Goal: Find contact information: Find contact information

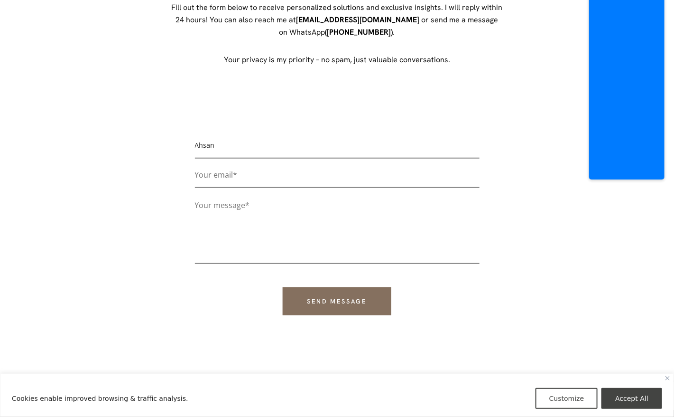
type input "[EMAIL_ADDRESS][DOMAIN_NAME]"
click at [246, 209] on textarea "Contact form" at bounding box center [337, 230] width 285 height 66
paste textarea "Hi, I’m [PERSON_NAME], the Lead Engineer and Marketing Head at Edit Picture Onl…"
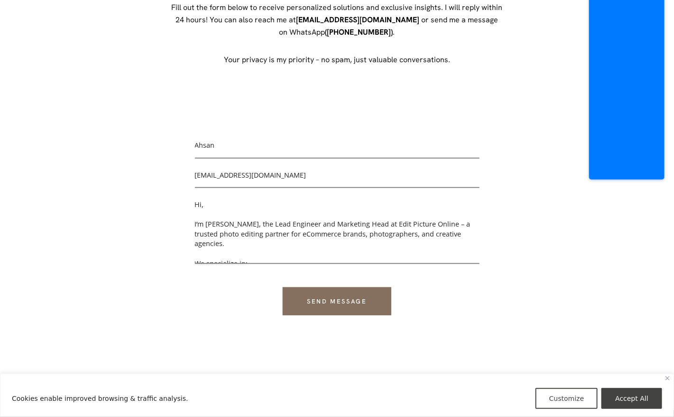
scroll to position [298, 0]
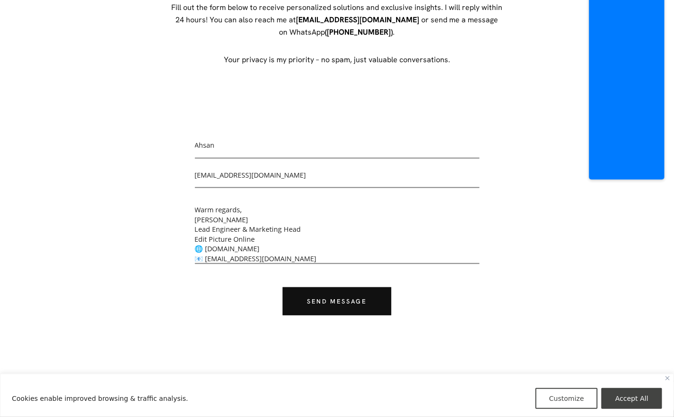
type textarea "Hi, I’m [PERSON_NAME], the Lead Engineer and Marketing Head at Edit Picture Onl…"
click at [318, 298] on input "Send message" at bounding box center [337, 301] width 108 height 28
click at [346, 311] on input "Send message" at bounding box center [337, 301] width 108 height 28
click at [332, 304] on input "Send message" at bounding box center [337, 301] width 108 height 28
